Goal: Information Seeking & Learning: Learn about a topic

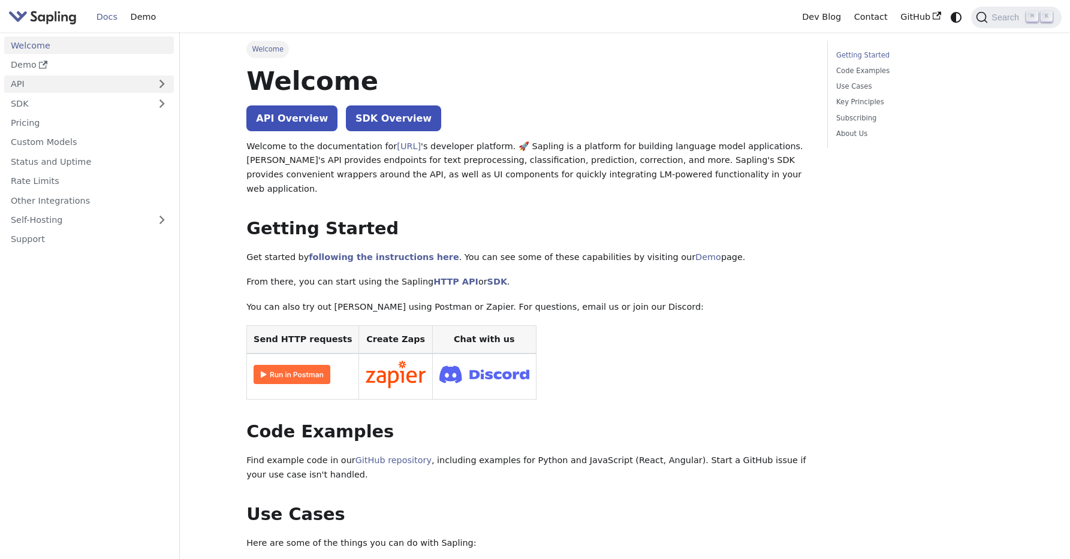
click at [68, 88] on link "API" at bounding box center [77, 84] width 146 height 17
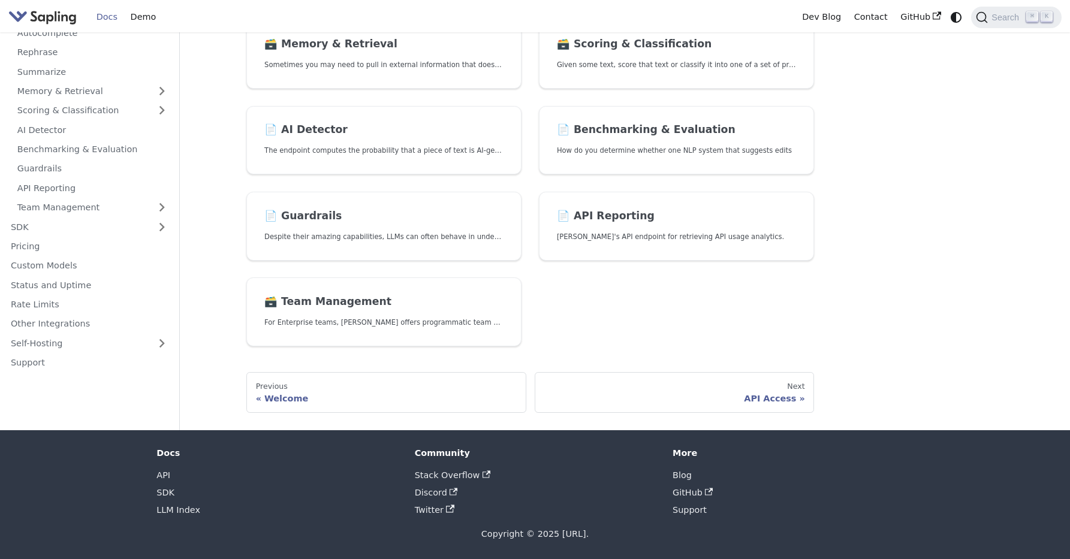
scroll to position [109, 0]
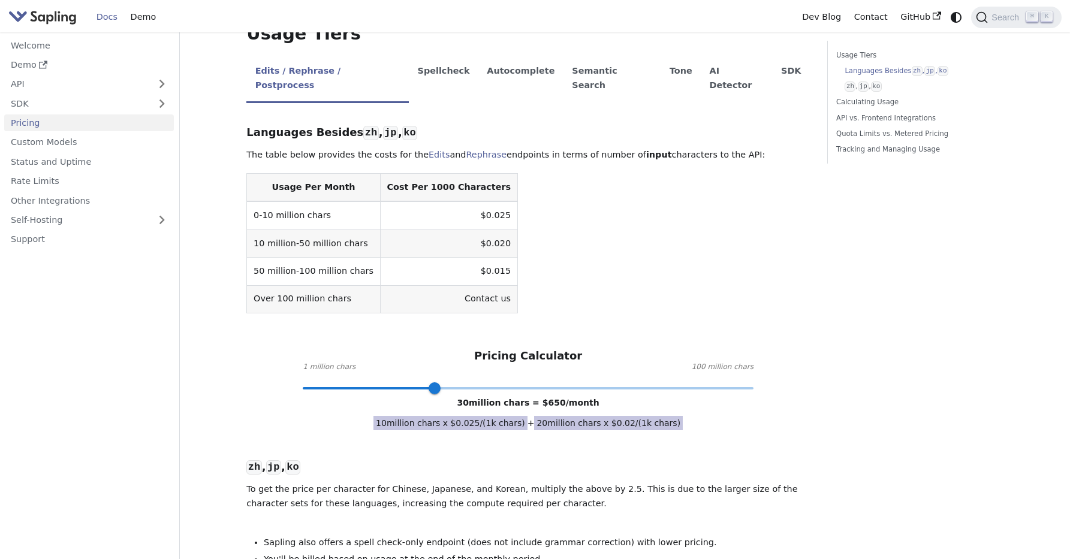
scroll to position [525, 0]
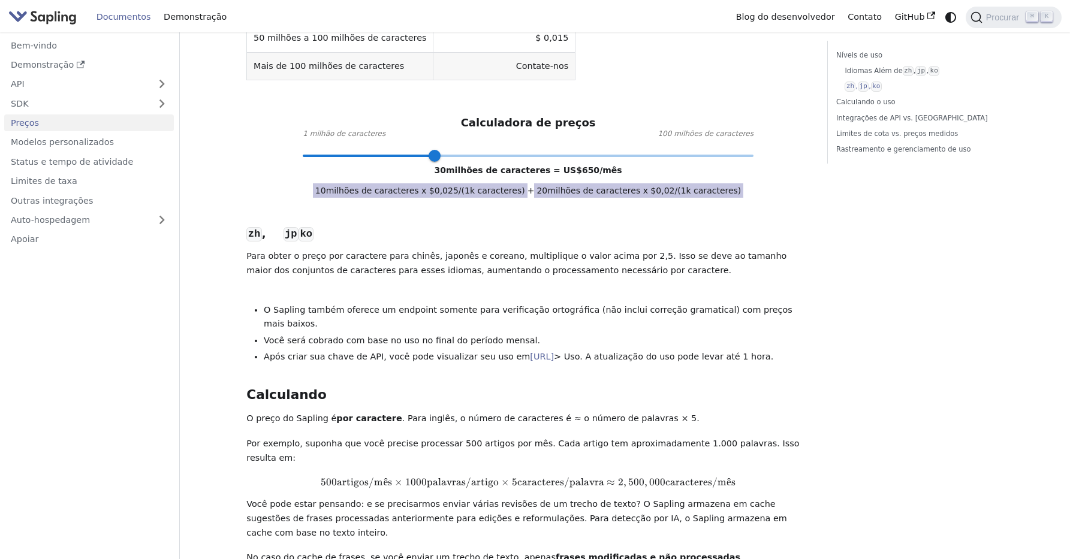
click at [446, 303] on div "Idiomas Além de zh , , jp ko A tabela abaixo fornece os custos para os pontos d…" at bounding box center [528, 383] width 564 height 1039
click at [448, 300] on div "Idiomas Além de zh , , jp ko A tabela abaixo fornece os custos para os pontos d…" at bounding box center [528, 383] width 564 height 1039
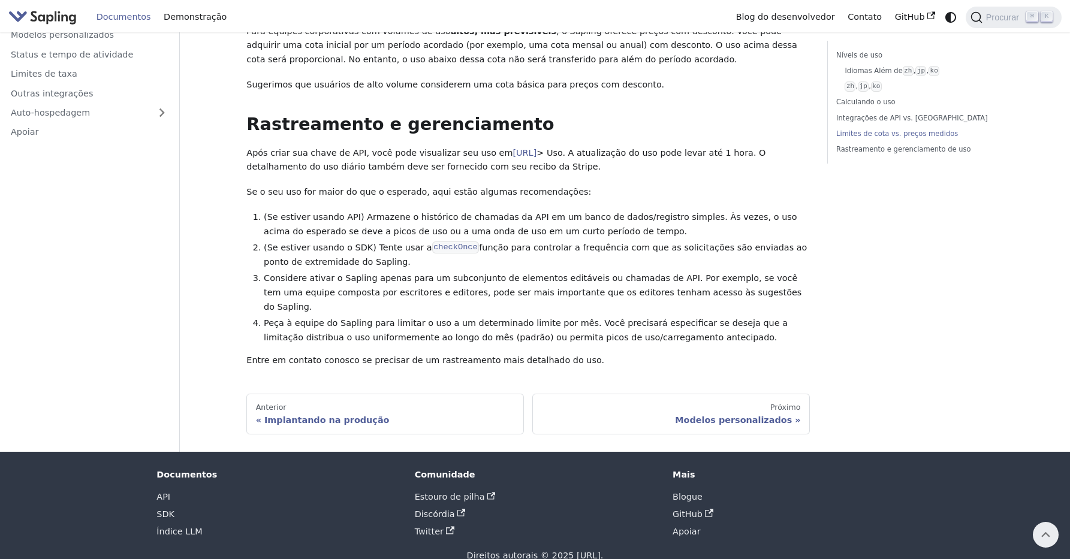
scroll to position [0, 0]
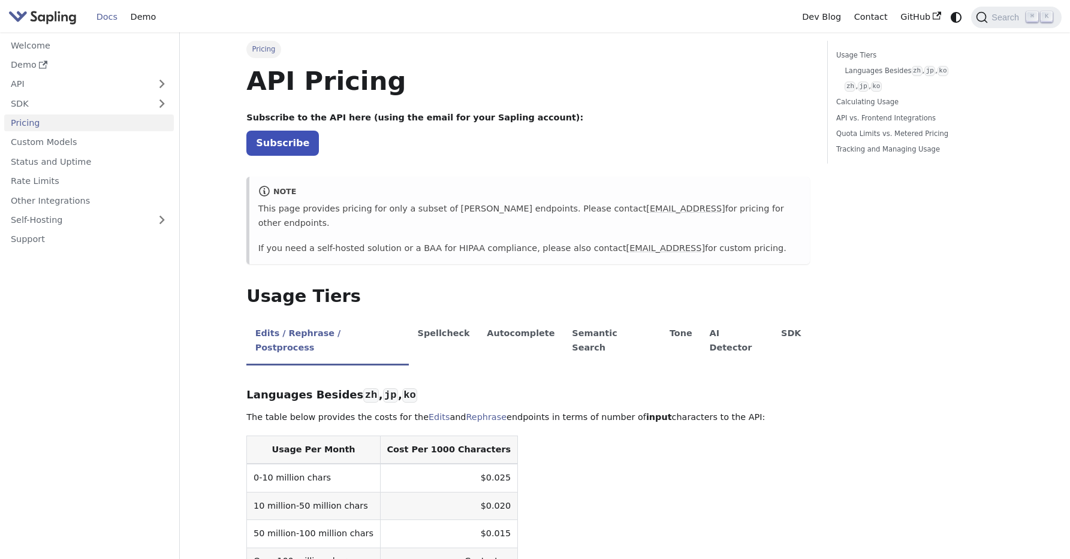
click at [594, 93] on h1 "API Pricing" at bounding box center [528, 81] width 564 height 32
click at [103, 89] on link "API" at bounding box center [77, 84] width 146 height 17
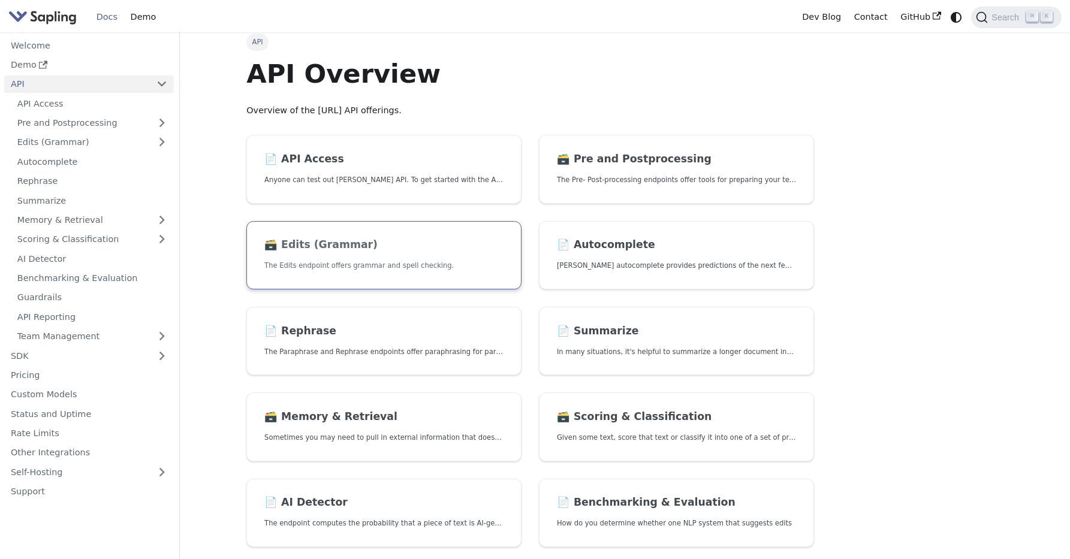
scroll to position [15, 0]
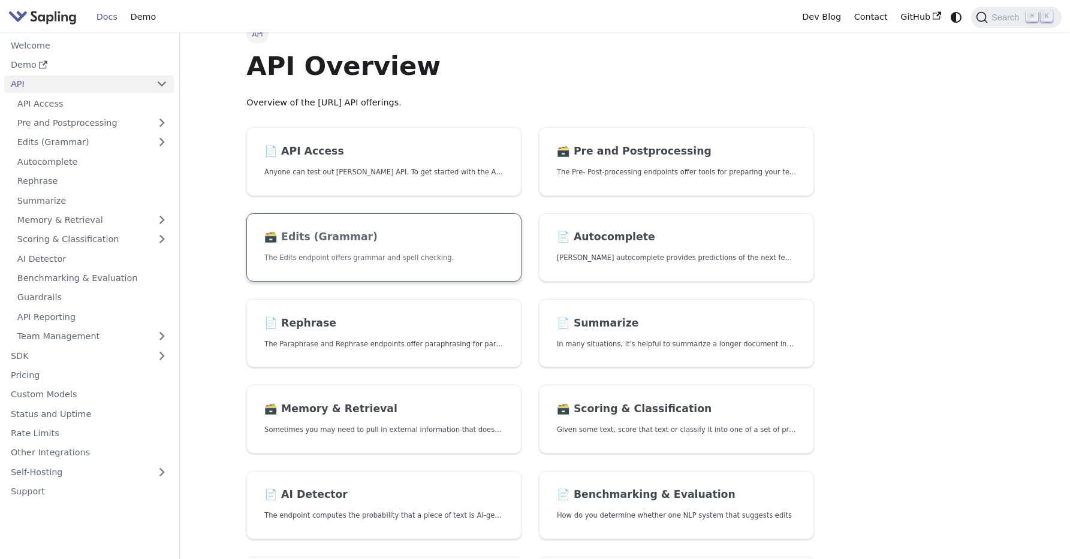
click at [417, 248] on link "🗃️ Edits (Grammar) The Edits endpoint offers grammar and spell checking." at bounding box center [383, 247] width 275 height 69
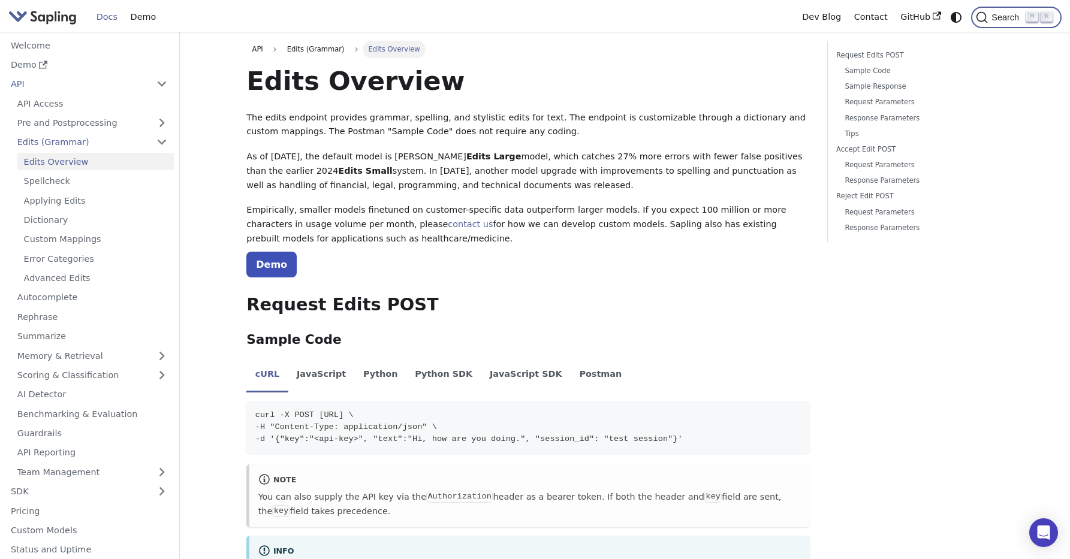
click at [997, 13] on span "Search" at bounding box center [1007, 18] width 38 height 10
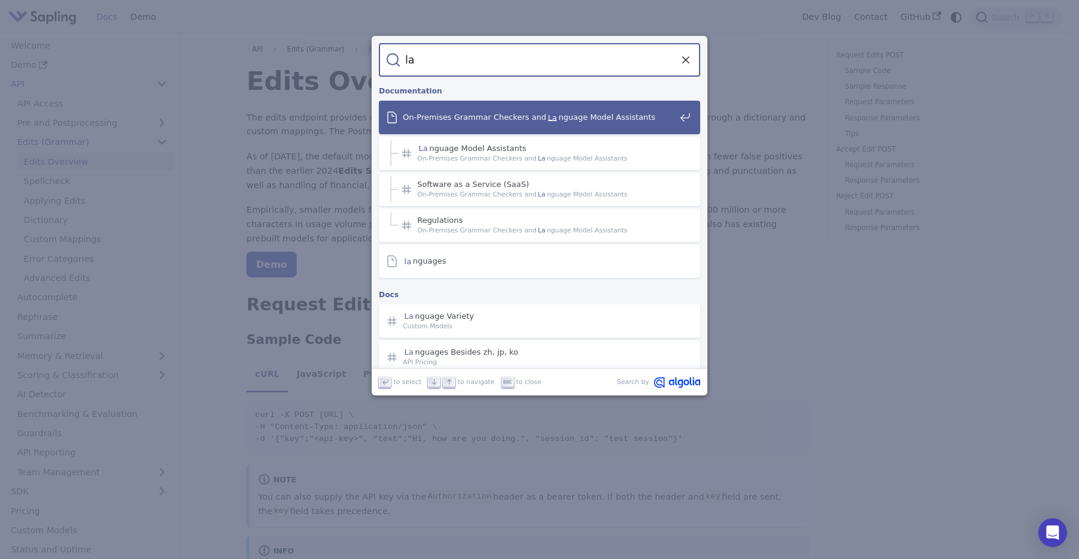
type input "l"
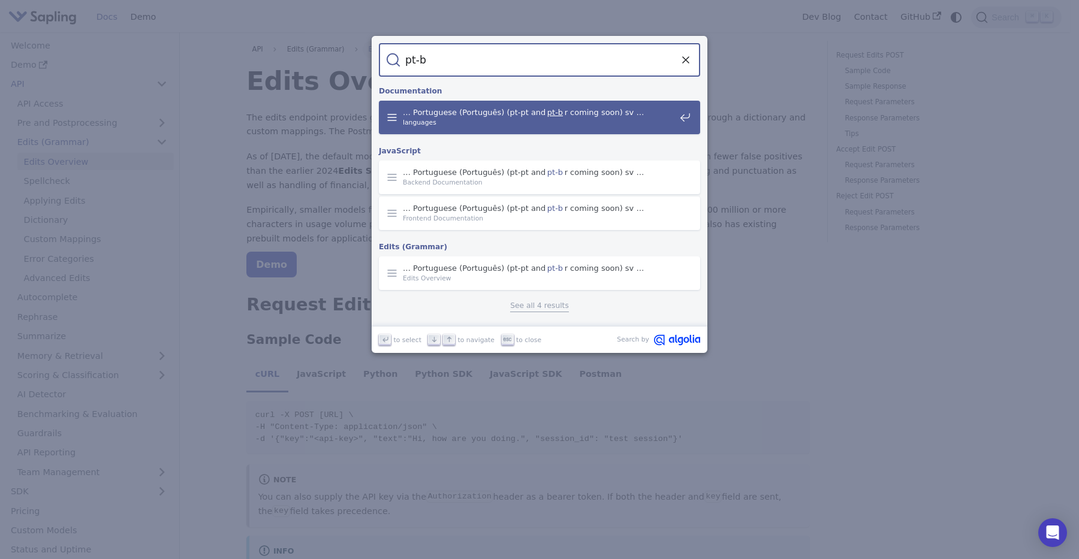
type input "pt-br"
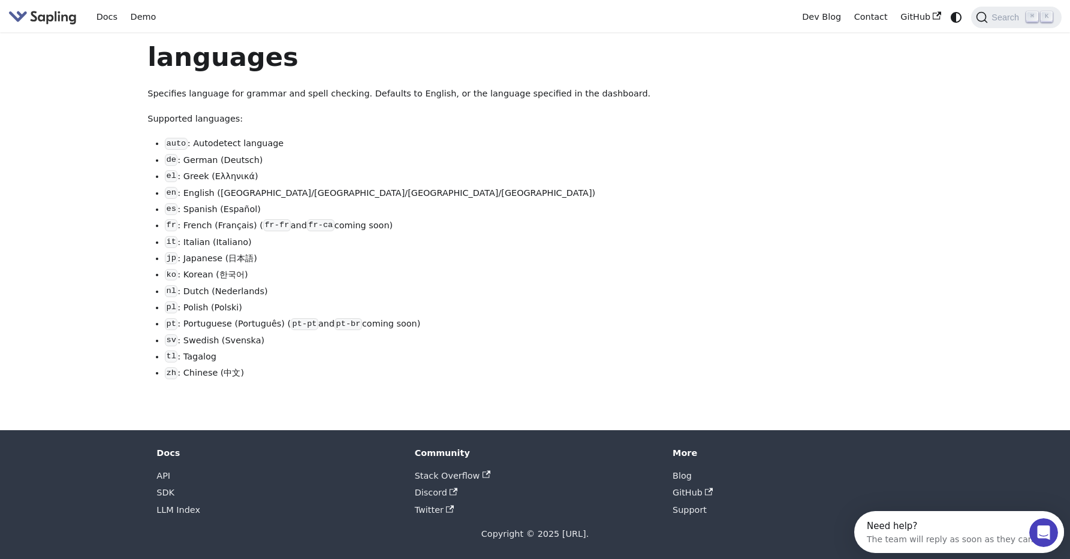
click at [286, 158] on li "de : German (Deutsch)" at bounding box center [438, 161] width 546 height 14
click at [206, 149] on li "auto : Autodetect language" at bounding box center [438, 144] width 546 height 14
click at [212, 148] on li "auto : Autodetect language" at bounding box center [438, 144] width 546 height 14
click at [246, 149] on li "auto : Autodetect language" at bounding box center [438, 144] width 546 height 14
click at [269, 151] on li "auto : Autodetect language" at bounding box center [438, 144] width 546 height 14
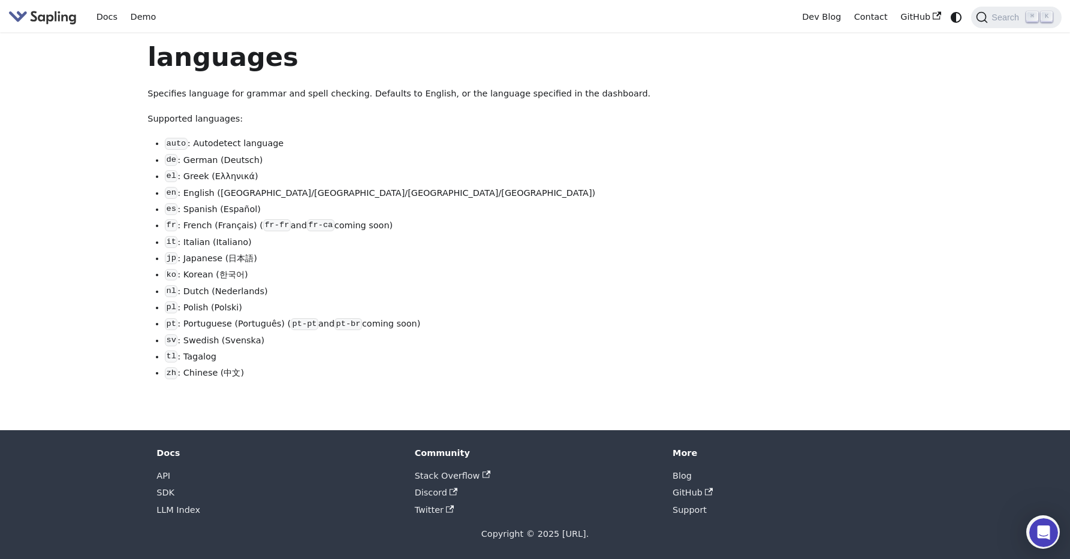
click at [279, 152] on ul "auto : Autodetect language de : German (Deutsch) el : Greek (Ελληνικά) en : Eng…" at bounding box center [430, 259] width 564 height 244
click at [273, 315] on li "pl : Polish (Polski)" at bounding box center [443, 308] width 546 height 14
click at [36, 16] on img "Main" at bounding box center [42, 16] width 68 height 17
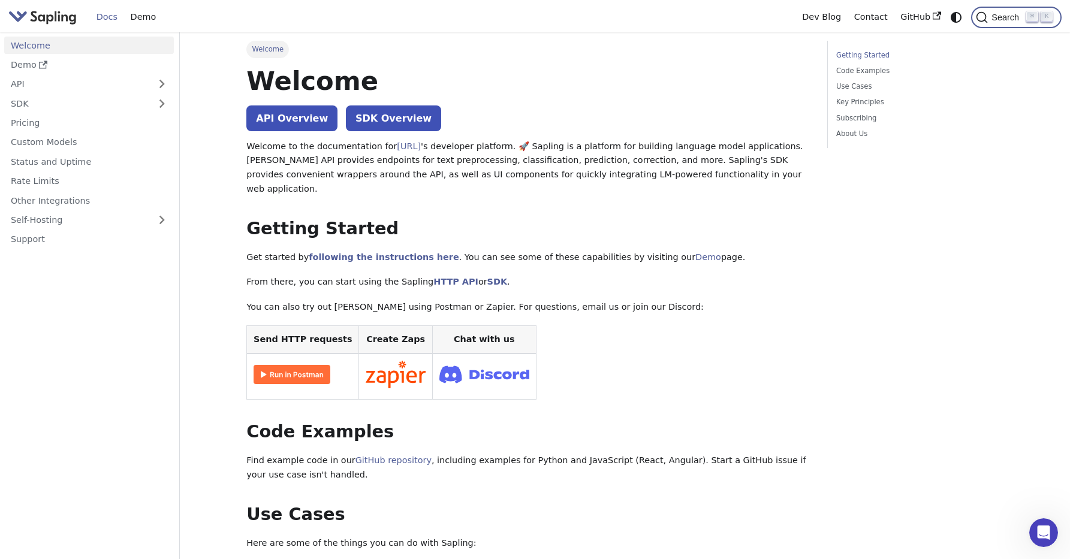
click at [998, 13] on span "Search" at bounding box center [1007, 18] width 38 height 10
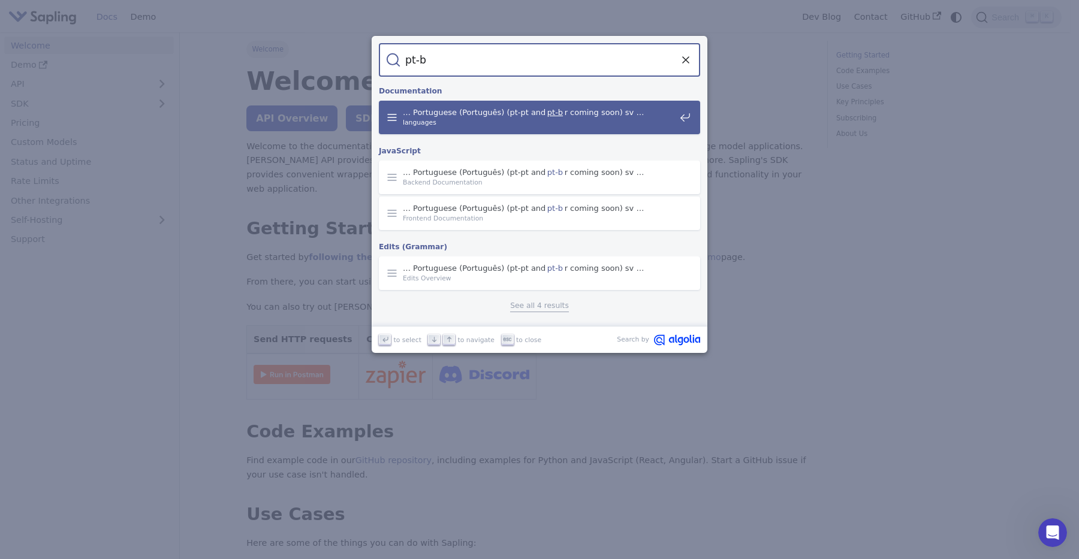
type input "pt-br"
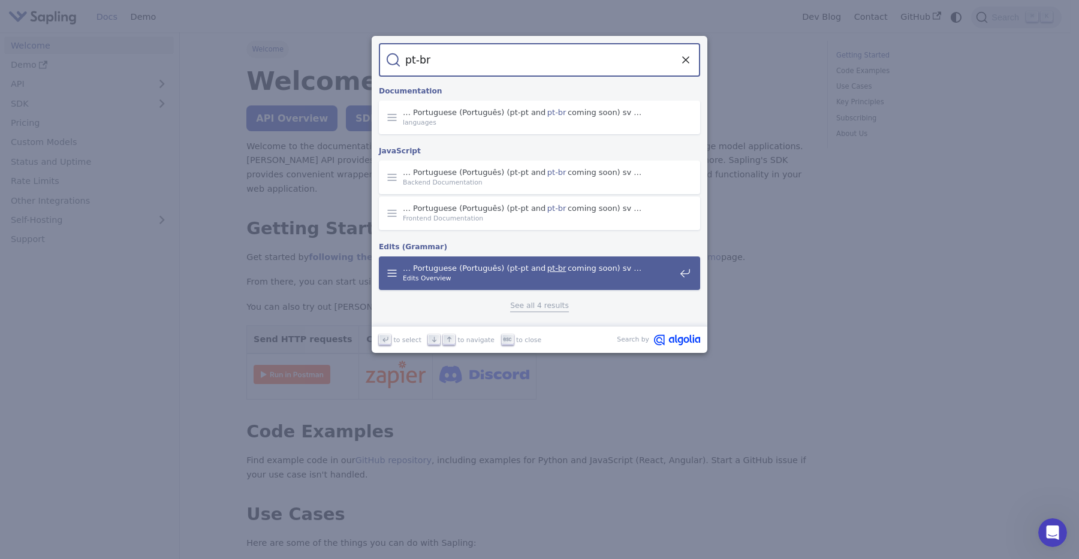
click at [553, 266] on mark "pt-br" at bounding box center [557, 268] width 22 height 12
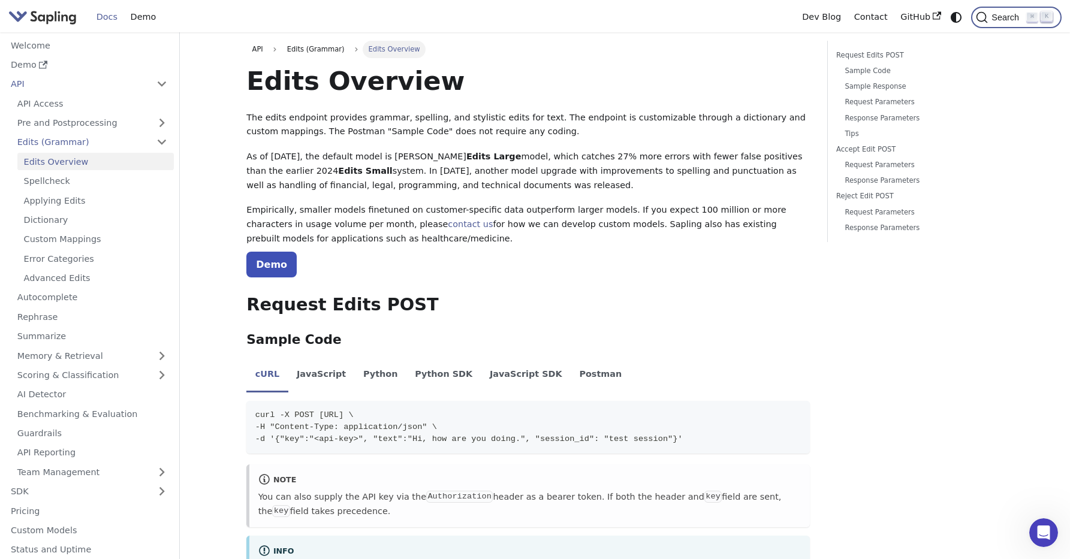
click at [1012, 17] on span "Search" at bounding box center [1007, 18] width 38 height 10
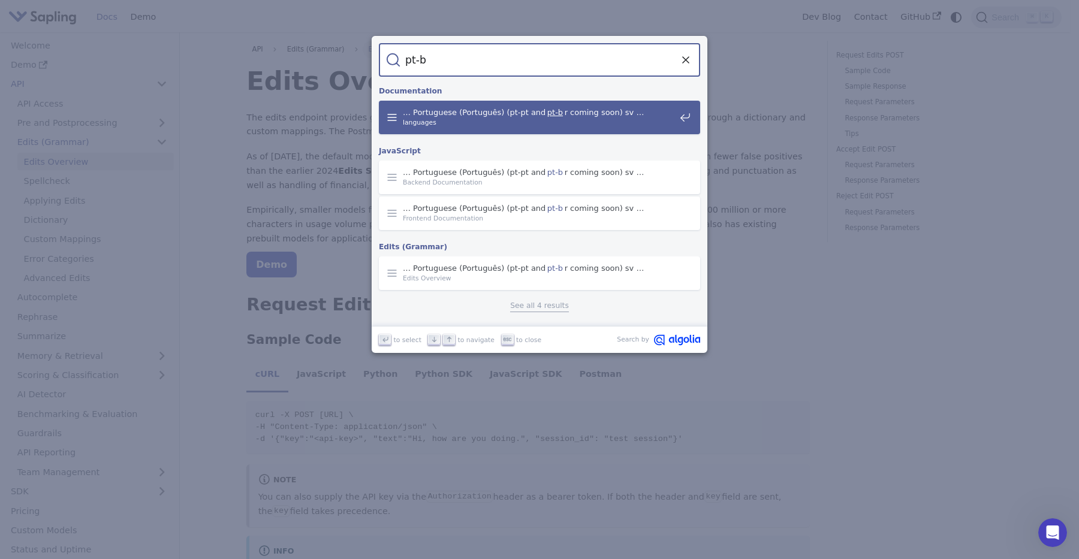
type input "pt-br"
click at [471, 122] on span "languages" at bounding box center [539, 123] width 272 height 10
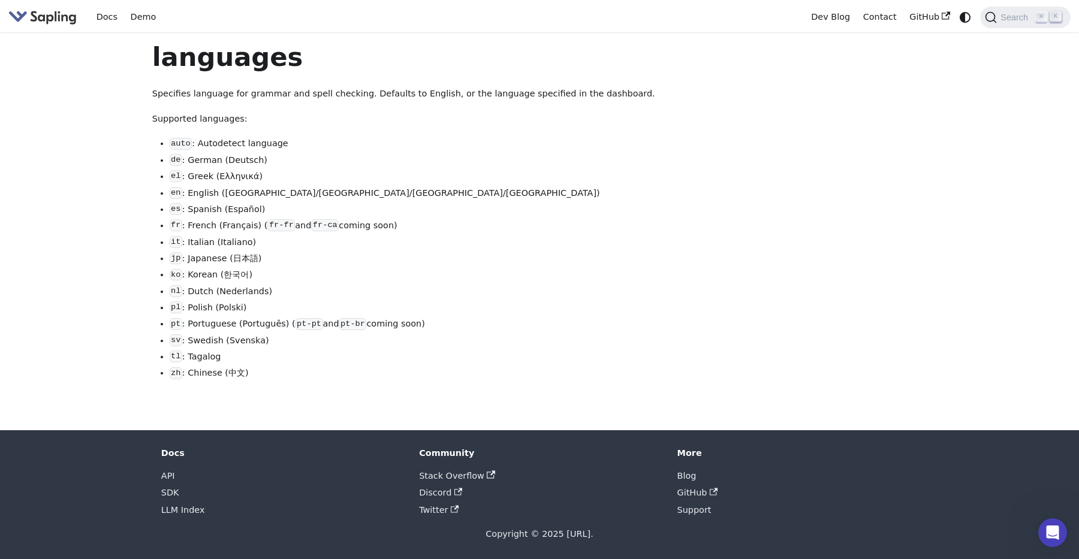
click at [272, 184] on li "el : Greek (Ελληνικά)" at bounding box center [443, 177] width 546 height 14
click at [177, 196] on code "en" at bounding box center [176, 193] width 13 height 12
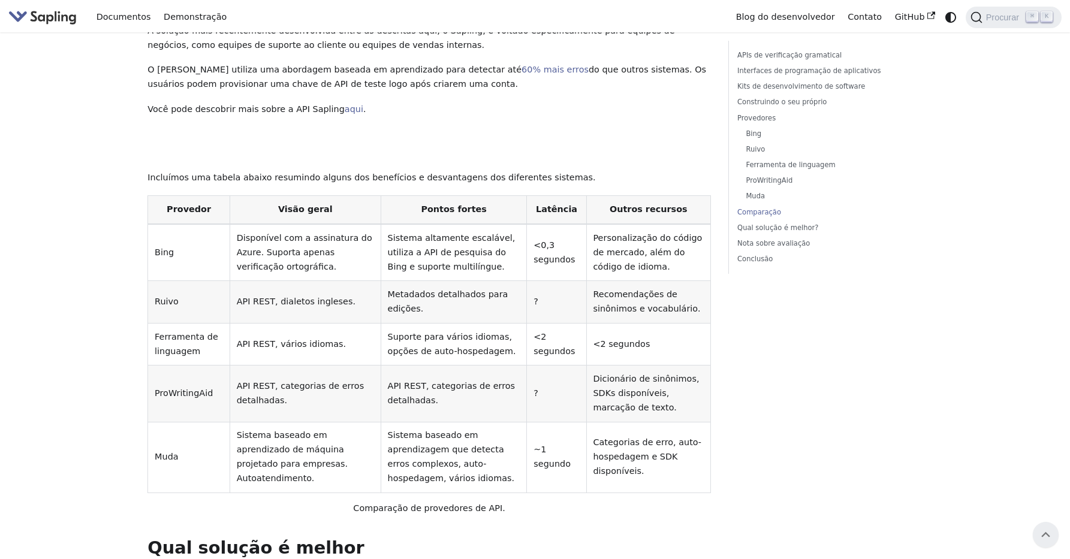
scroll to position [2780, 0]
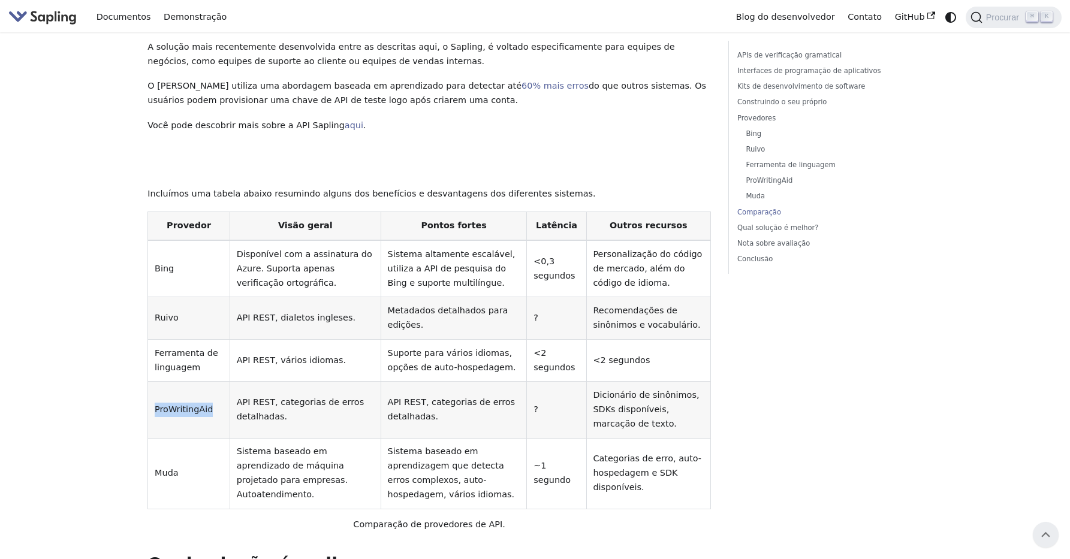
drag, startPoint x: 211, startPoint y: 300, endPoint x: 149, endPoint y: 294, distance: 62.6
click at [149, 382] on td "ProWritingAid" at bounding box center [189, 410] width 82 height 56
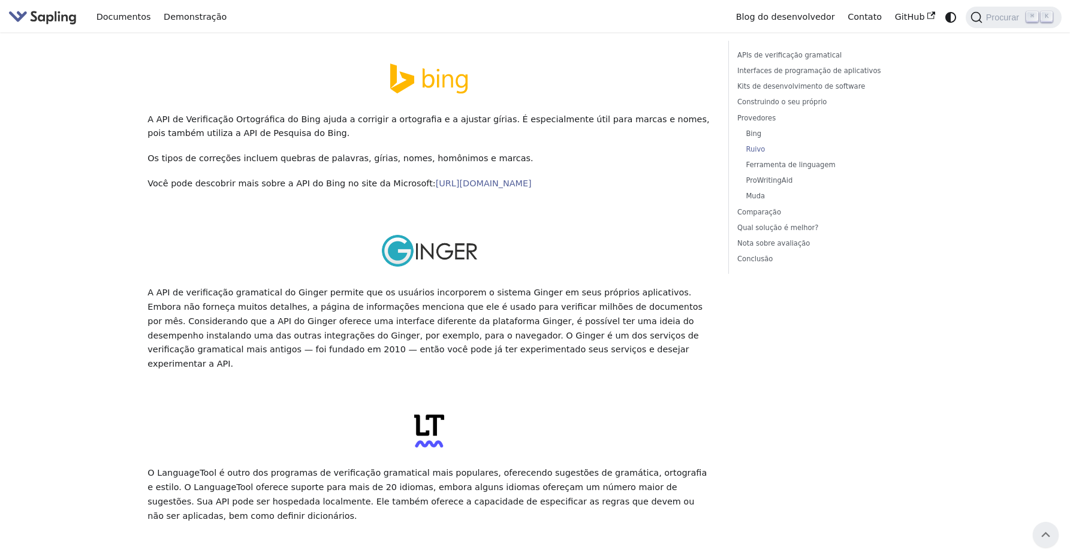
scroll to position [1976, 0]
